Goal: Task Accomplishment & Management: Complete application form

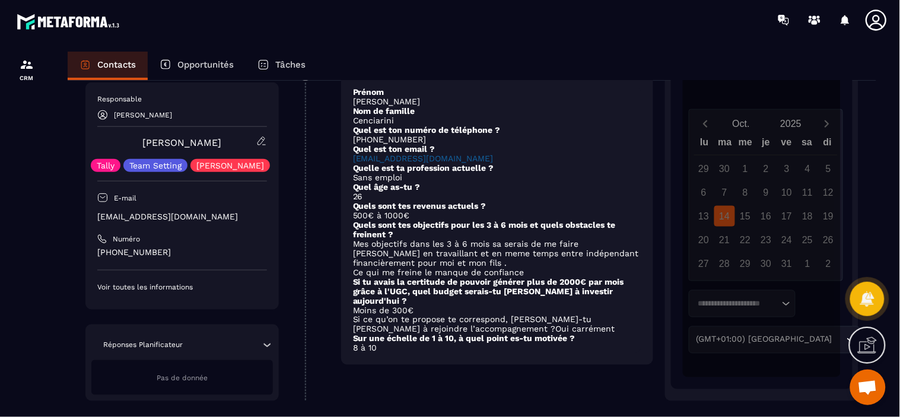
scroll to position [343, 0]
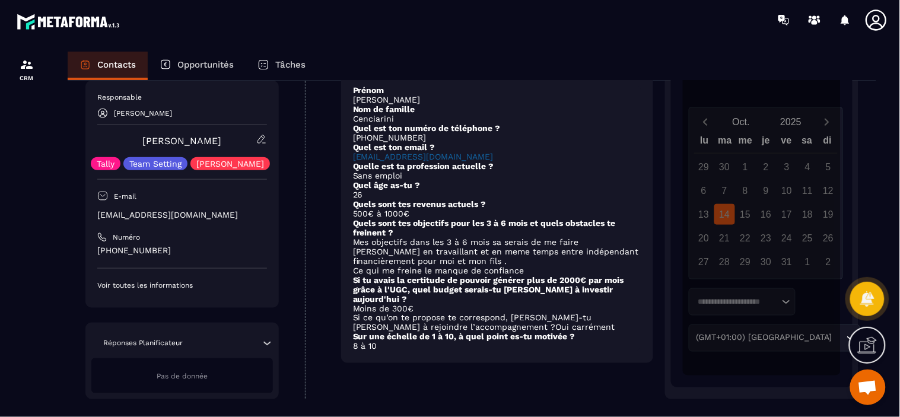
click at [50, 277] on div at bounding box center [26, 245] width 53 height 411
click at [45, 142] on div at bounding box center [26, 245] width 53 height 411
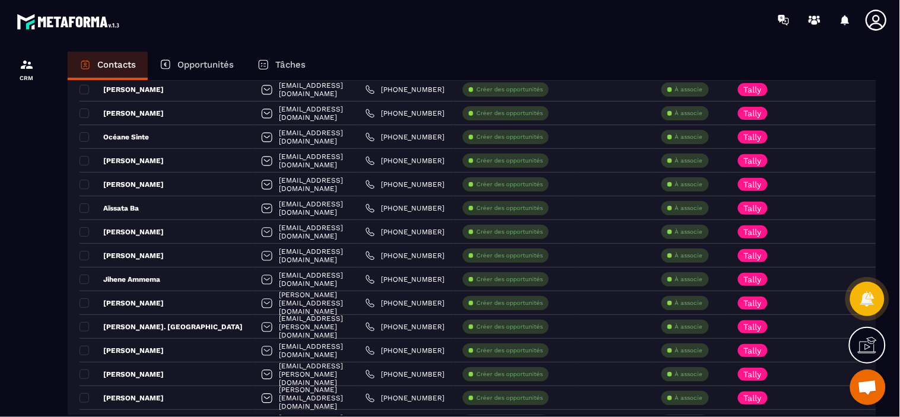
scroll to position [366, 0]
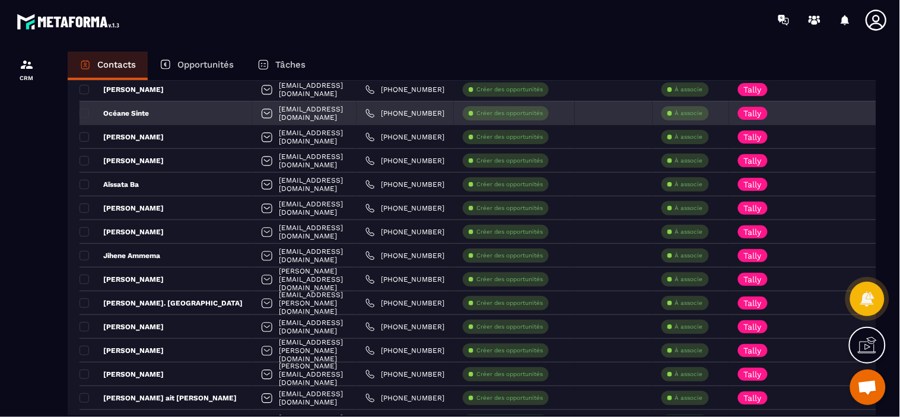
click at [614, 120] on div at bounding box center [614, 114] width 78 height 24
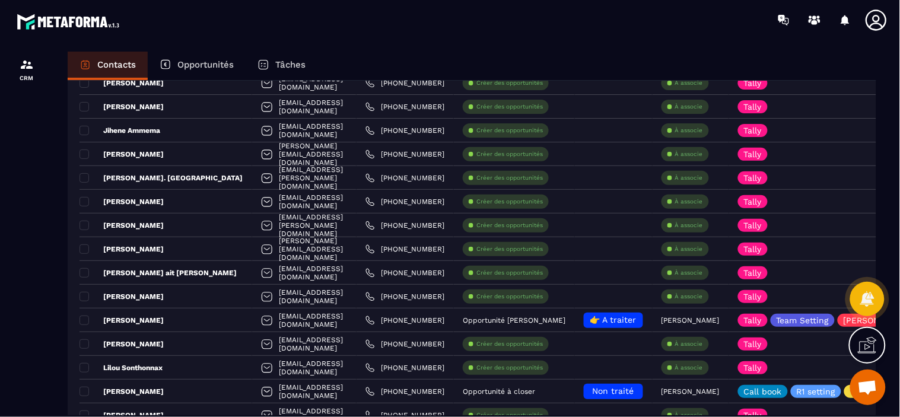
scroll to position [499, 0]
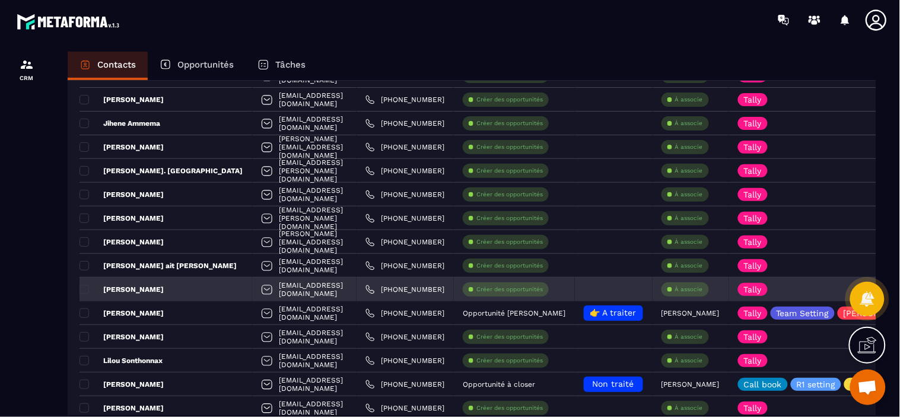
click at [518, 288] on p "Créer des opportunités" at bounding box center [510, 290] width 66 height 8
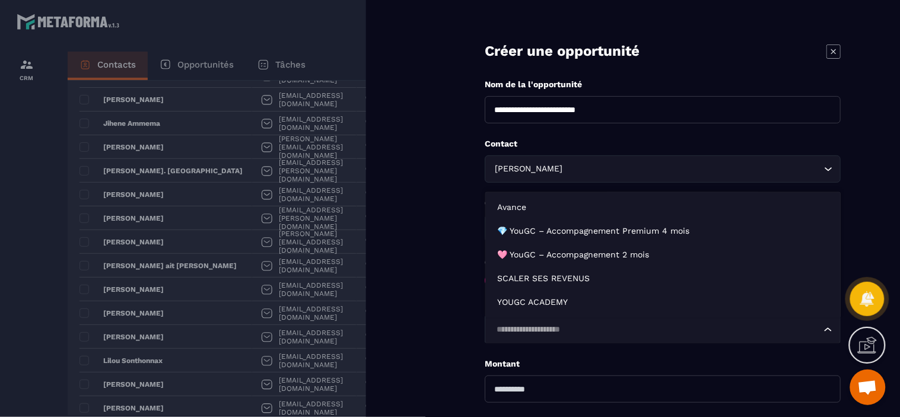
click at [573, 331] on input "Search for option" at bounding box center [657, 330] width 329 height 13
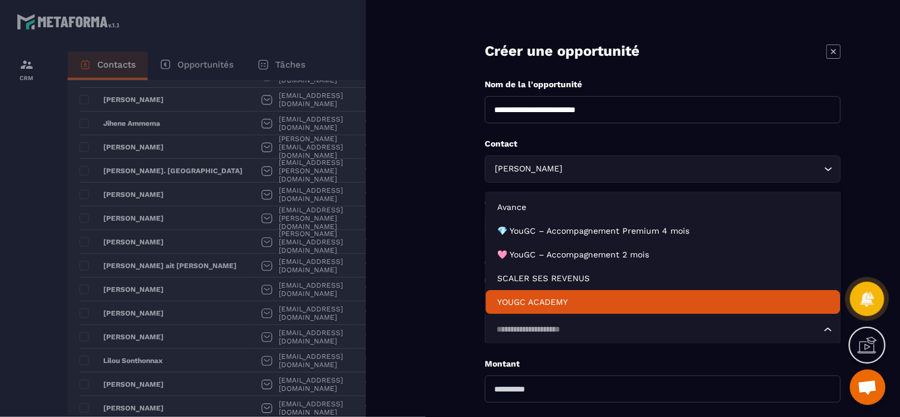
click at [553, 305] on p "YOUGC ACADEMY" at bounding box center [663, 302] width 331 height 12
type input "*******"
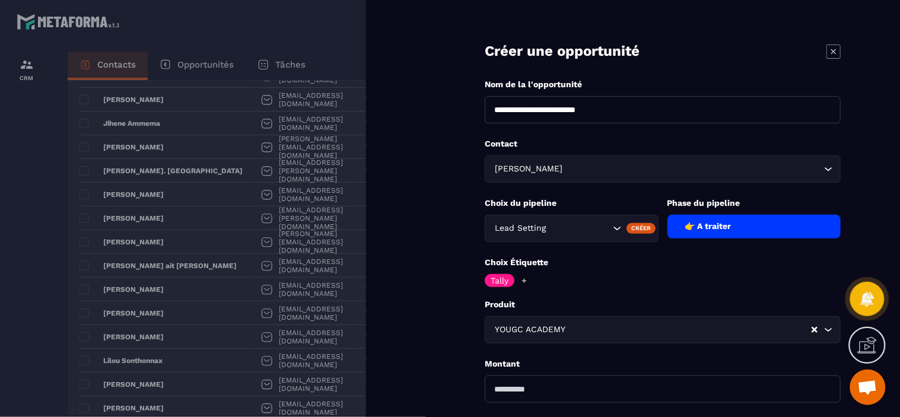
click at [470, 306] on form "**********" at bounding box center [663, 269] width 475 height 539
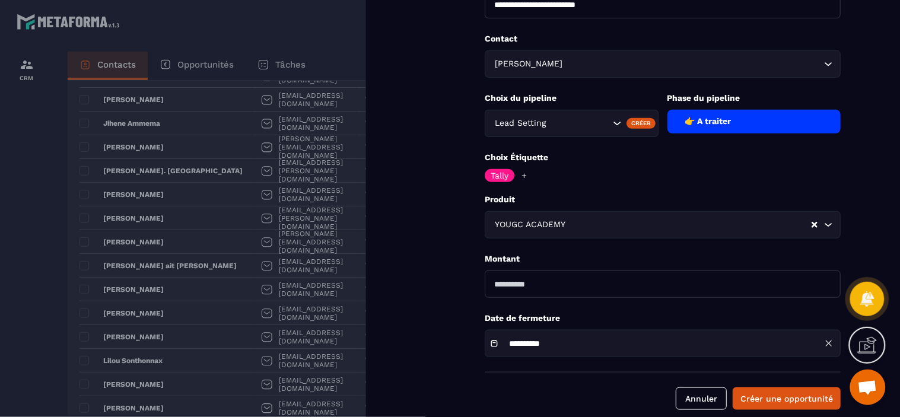
scroll to position [122, 0]
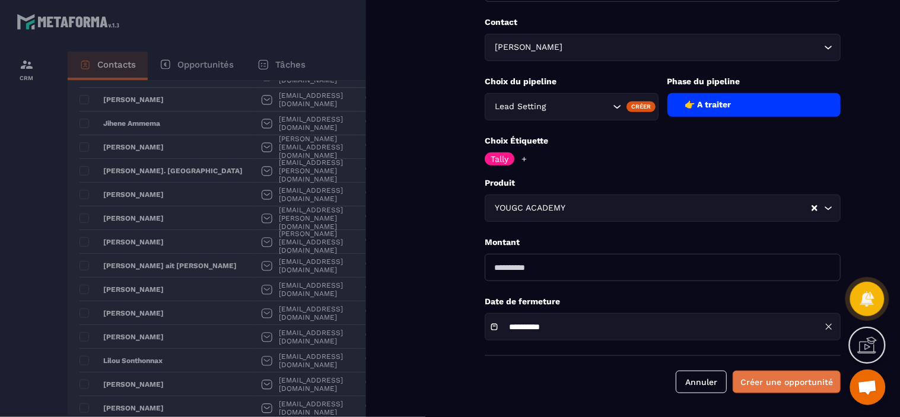
click at [768, 382] on button "Créer une opportunité" at bounding box center [787, 382] width 108 height 23
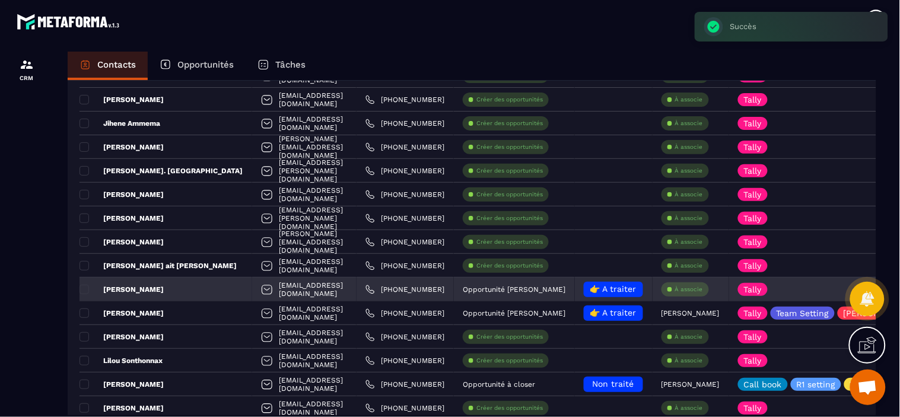
click at [693, 293] on div "À associe" at bounding box center [685, 290] width 47 height 14
click at [695, 288] on p "À associe" at bounding box center [690, 290] width 28 height 8
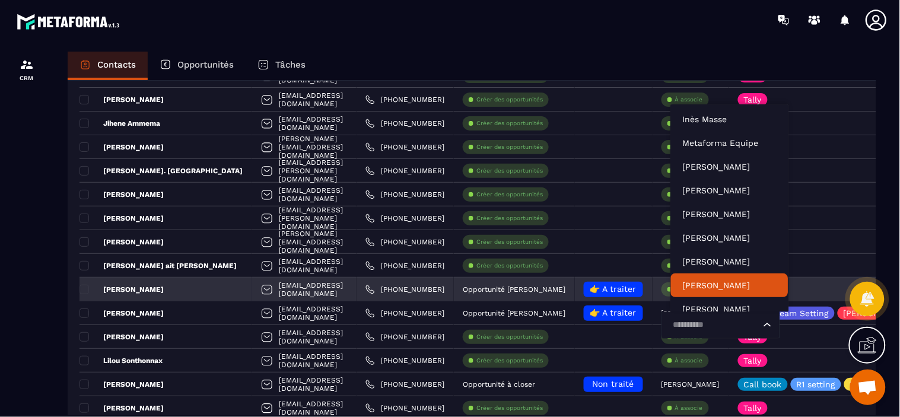
scroll to position [8, 0]
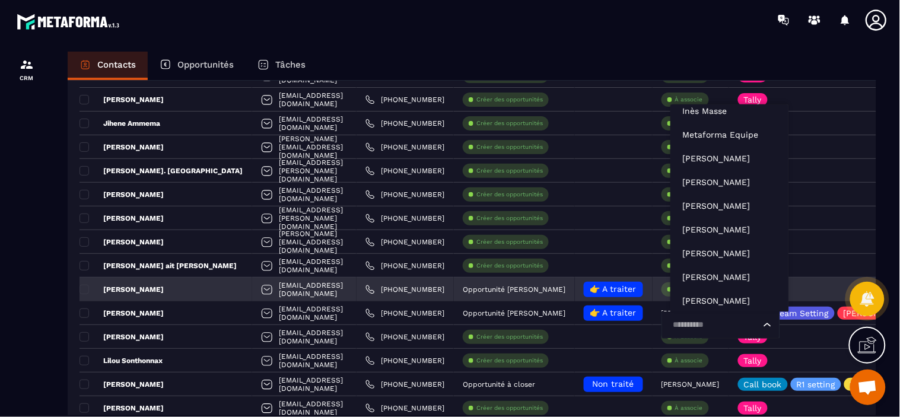
click at [700, 331] on input "Search for option" at bounding box center [715, 325] width 91 height 13
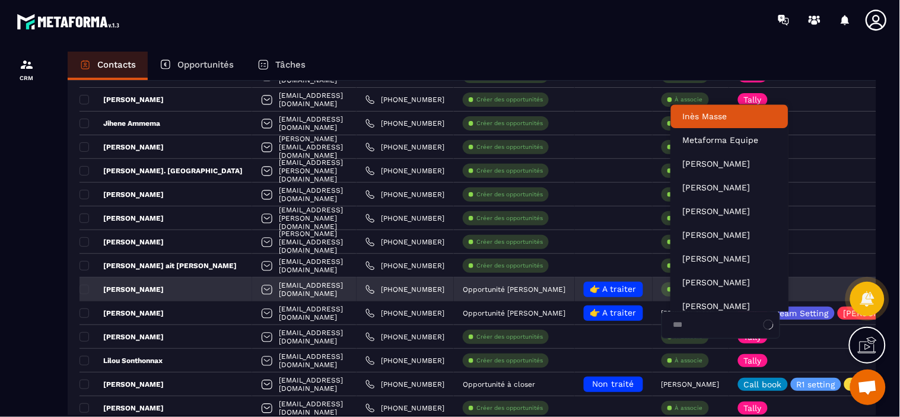
scroll to position [0, 0]
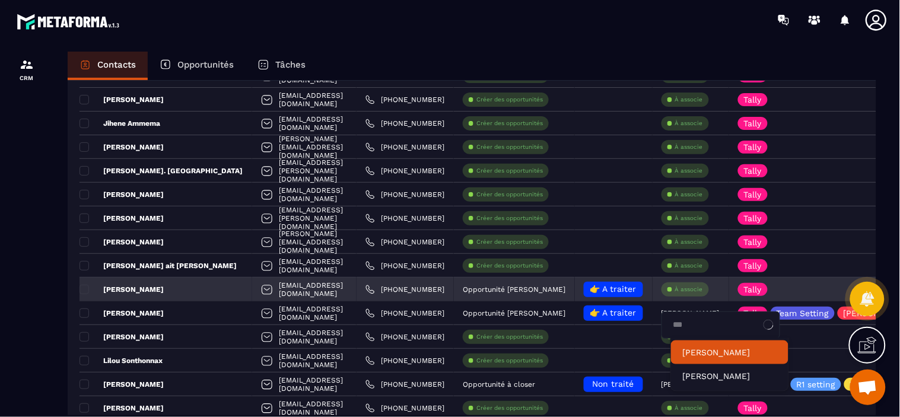
type input "****"
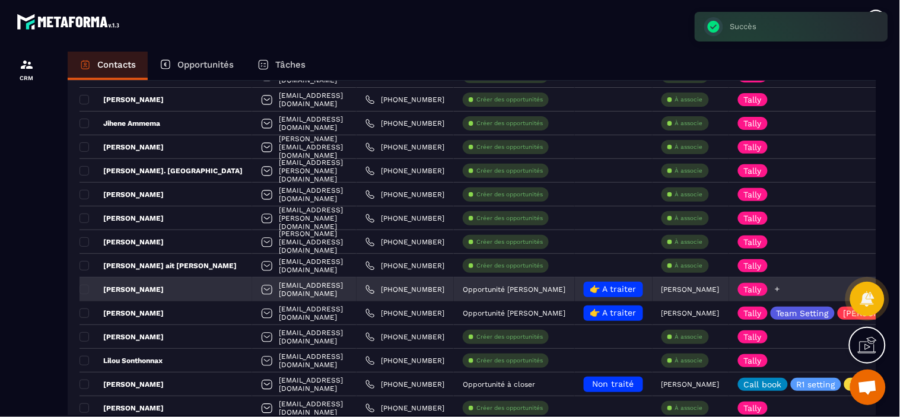
click at [782, 289] on icon at bounding box center [778, 290] width 8 height 8
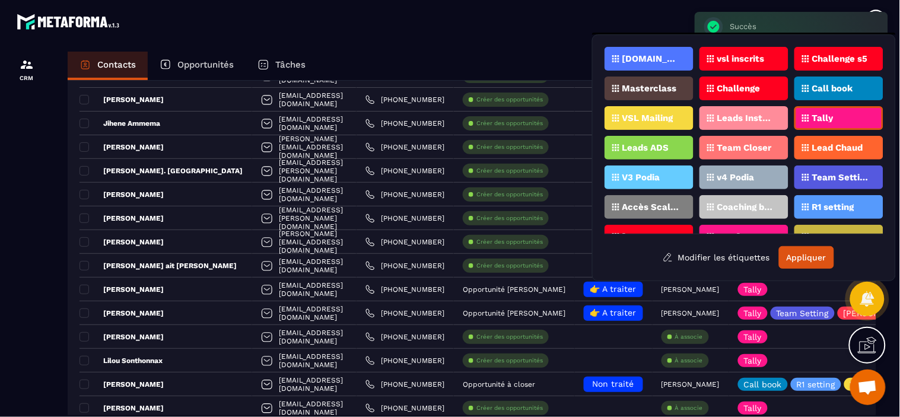
click at [834, 173] on p "Team Setting" at bounding box center [842, 177] width 58 height 8
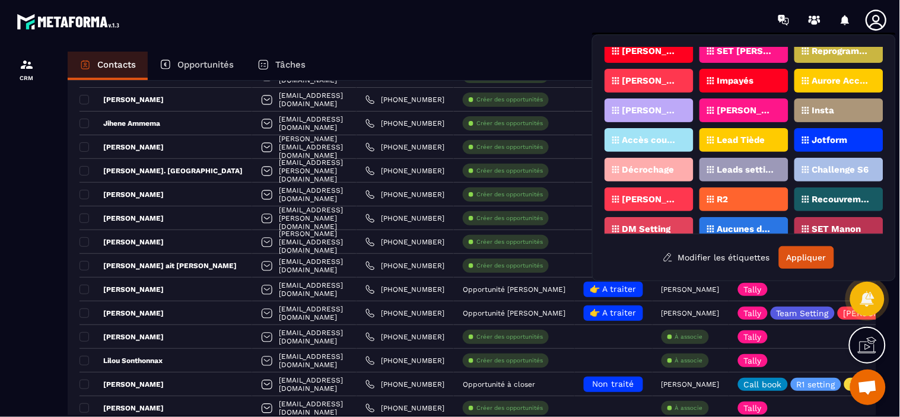
scroll to position [195, 0]
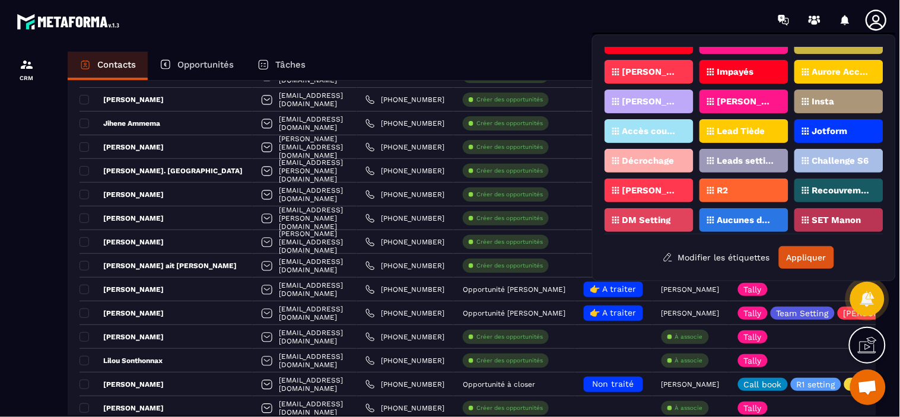
click at [648, 186] on p "[PERSON_NAME]" at bounding box center [652, 190] width 58 height 8
click at [810, 255] on button "Appliquer" at bounding box center [806, 257] width 55 height 23
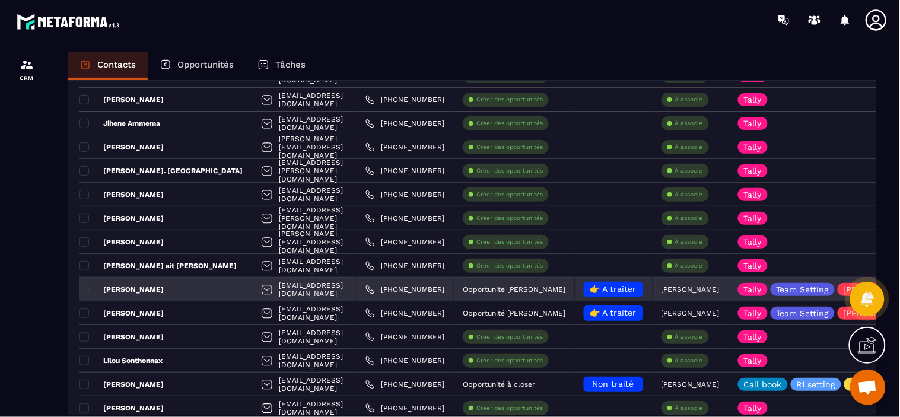
click at [135, 291] on p "[PERSON_NAME]" at bounding box center [122, 289] width 84 height 9
